Goal: Information Seeking & Learning: Find specific fact

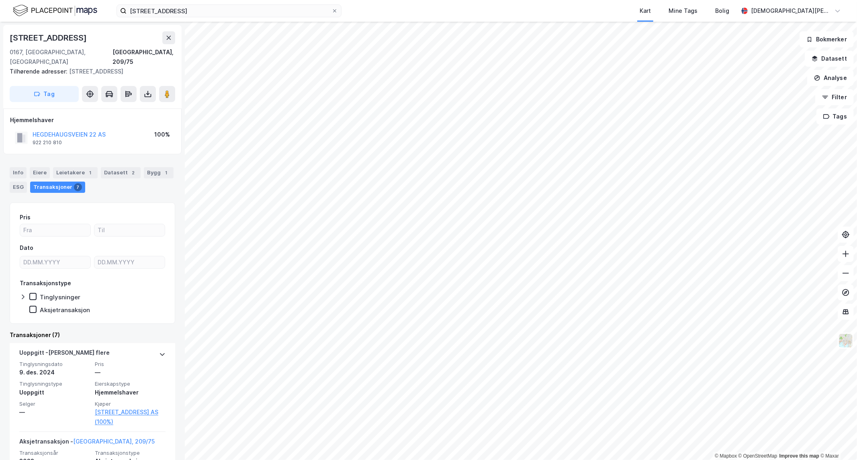
scroll to position [45, 0]
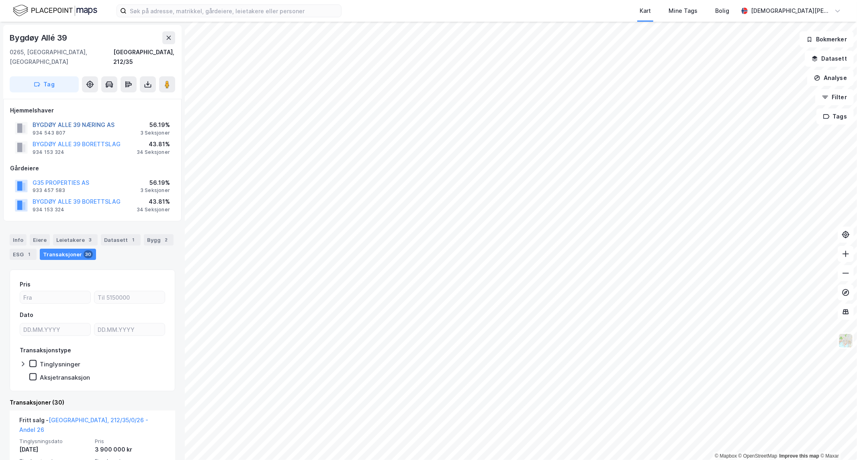
click at [0, 0] on button "BYGDØY ALLE 39 NÆRING AS" at bounding box center [0, 0] width 0 height 0
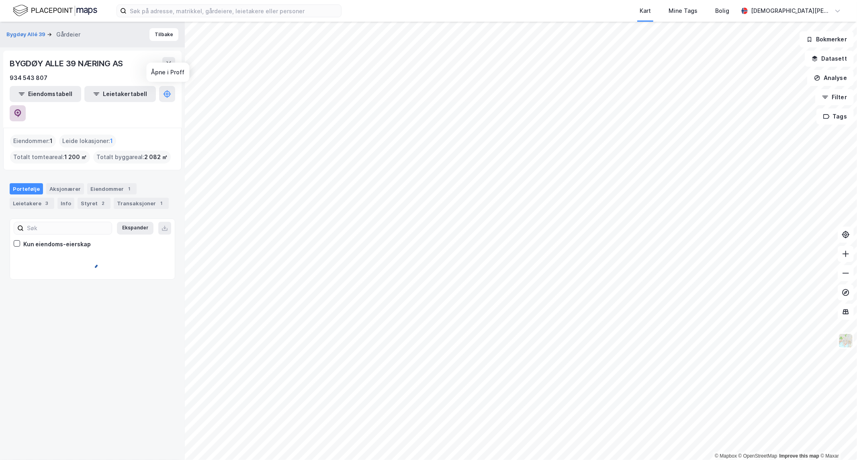
click at [22, 109] on icon at bounding box center [18, 113] width 8 height 8
